Goal: Manage account settings

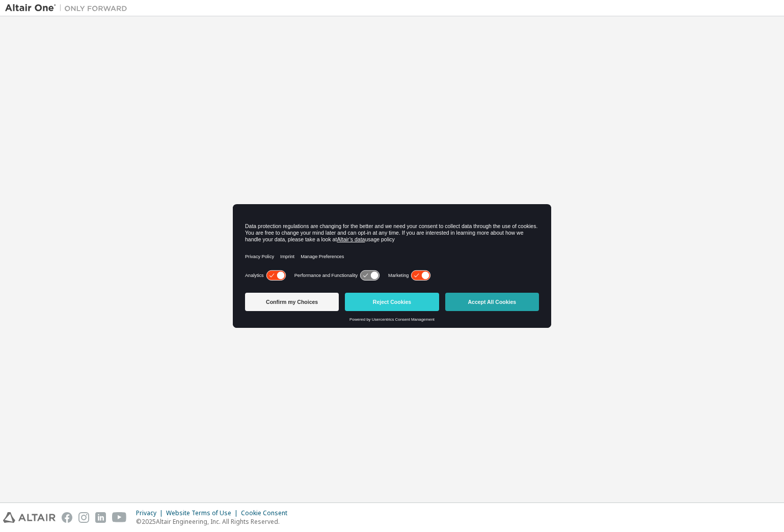
click at [509, 304] on button "Accept All Cookies" at bounding box center [492, 302] width 94 height 18
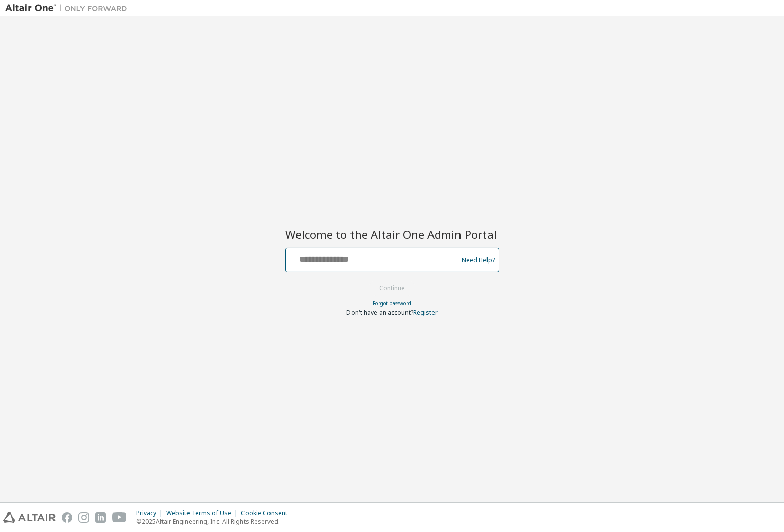
click at [371, 261] on input "text" at bounding box center [373, 258] width 167 height 15
type input "**********"
click at [392, 285] on button "Continue" at bounding box center [391, 288] width 47 height 15
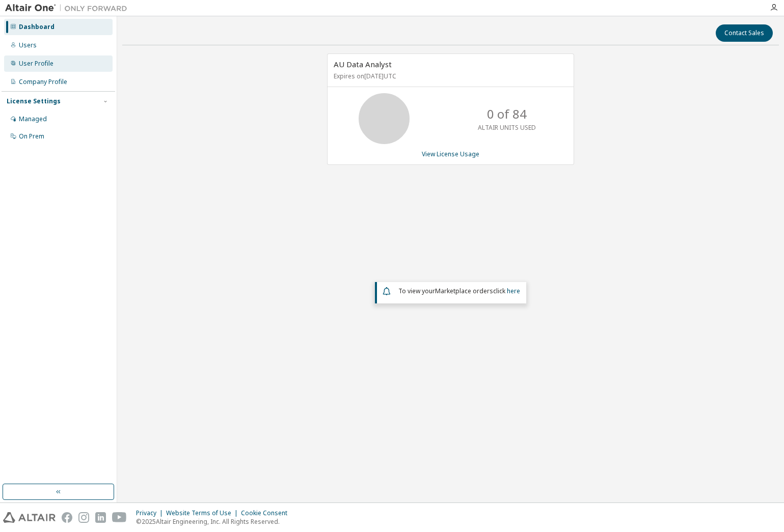
click at [34, 61] on div "User Profile" at bounding box center [36, 64] width 35 height 8
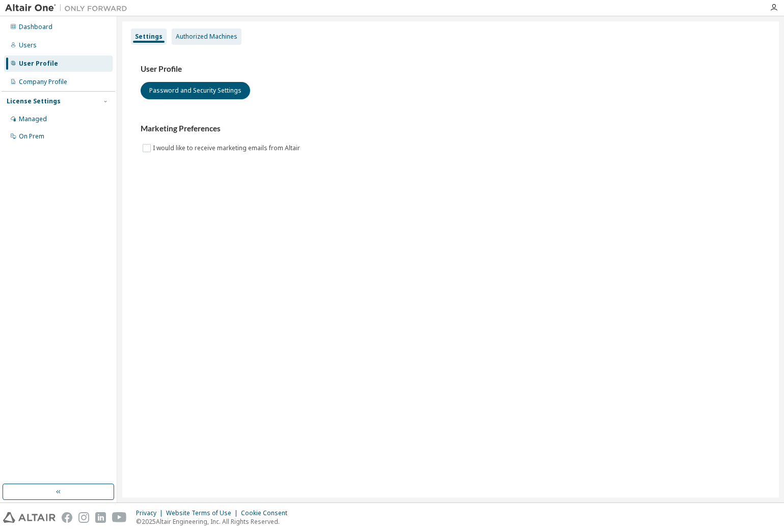
click at [198, 39] on div "Authorized Machines" at bounding box center [207, 37] width 62 height 8
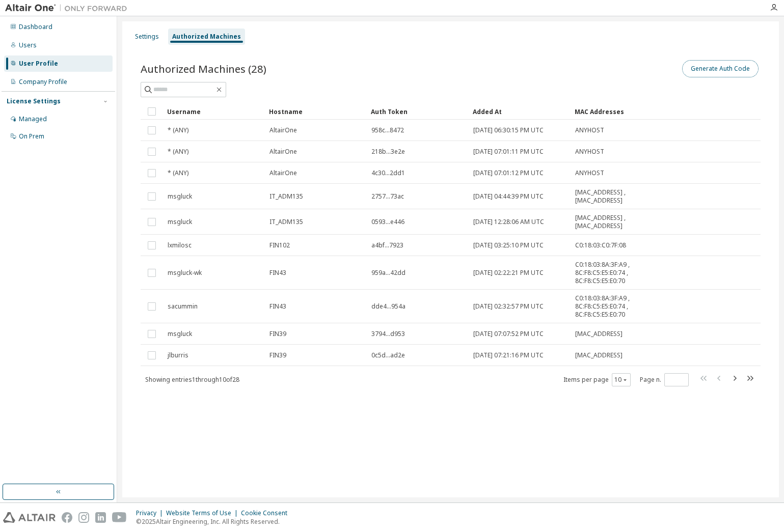
click at [710, 67] on button "Generate Auth Code" at bounding box center [720, 68] width 76 height 17
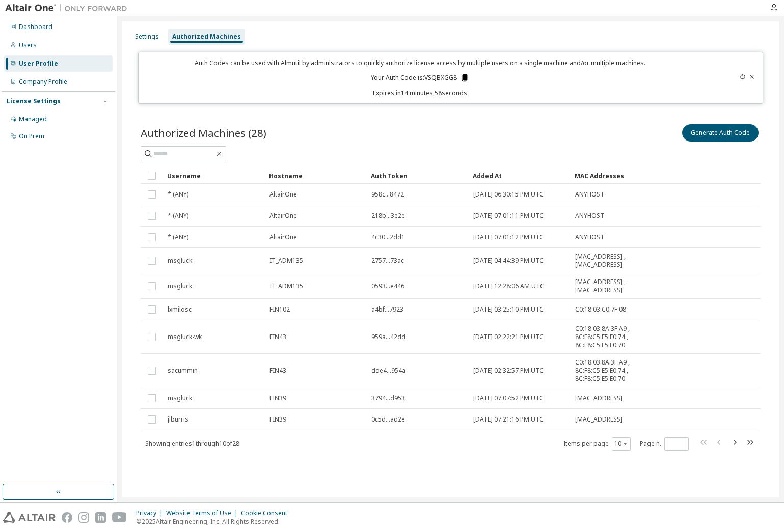
click at [464, 75] on icon at bounding box center [465, 77] width 6 height 7
